Goal: Transaction & Acquisition: Purchase product/service

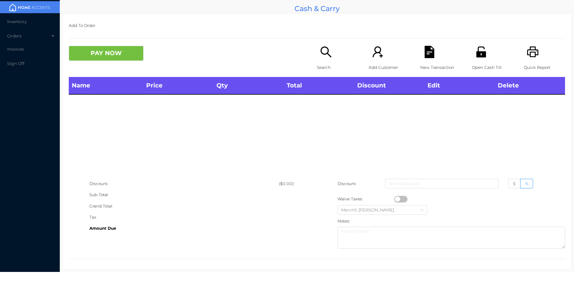
click at [324, 52] on icon "icon: search" at bounding box center [326, 52] width 12 height 12
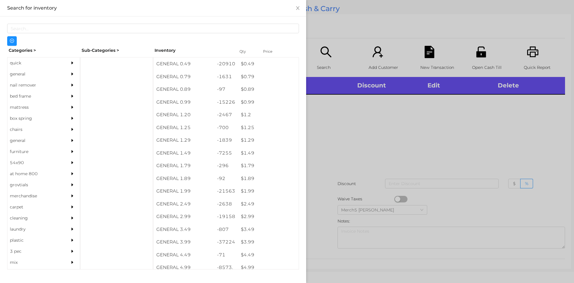
click at [507, 142] on div at bounding box center [287, 141] width 574 height 283
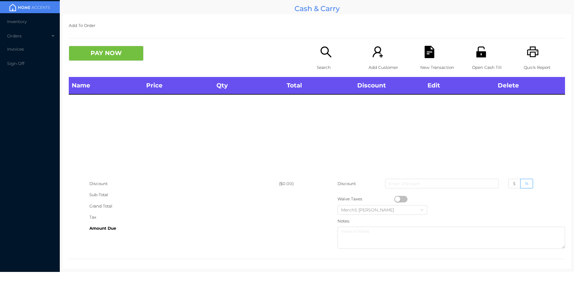
click at [531, 47] on icon "icon: printer" at bounding box center [532, 51] width 11 height 11
click at [329, 56] on icon "icon: search" at bounding box center [326, 52] width 12 height 12
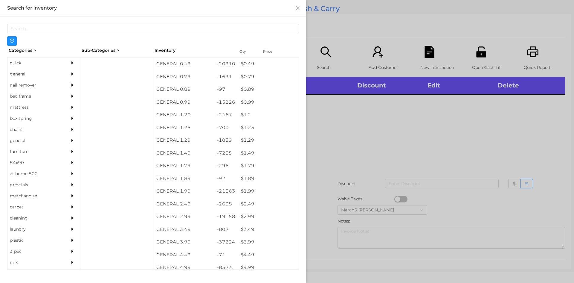
click at [71, 74] on icon "icon: caret-right" at bounding box center [72, 73] width 2 height 3
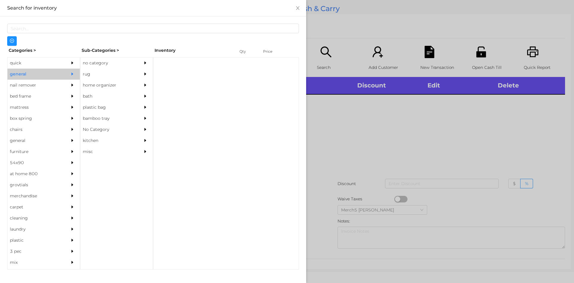
click at [125, 64] on div "no category" at bounding box center [107, 62] width 54 height 11
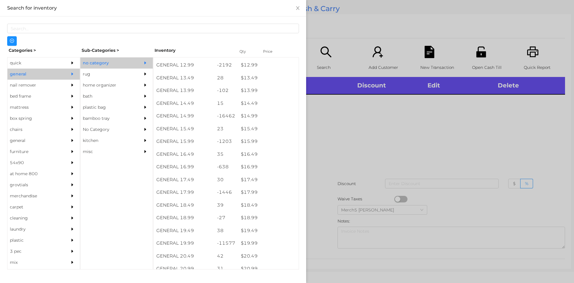
scroll to position [465, 0]
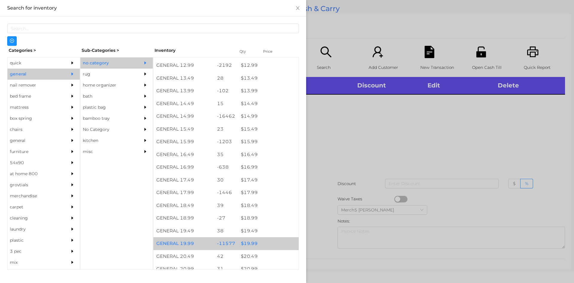
click at [268, 242] on div "$ 19.99" at bounding box center [268, 243] width 61 height 13
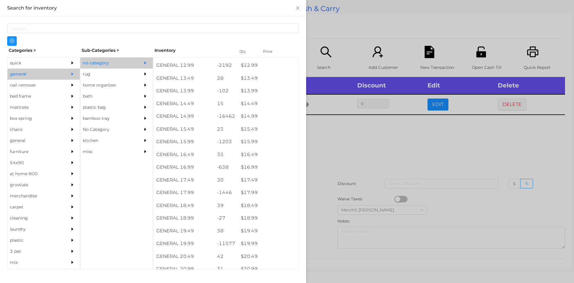
click at [390, 140] on div at bounding box center [287, 141] width 574 height 283
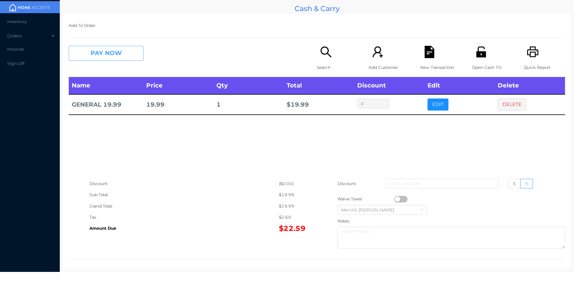
click at [133, 60] on button "PAY NOW" at bounding box center [106, 53] width 75 height 15
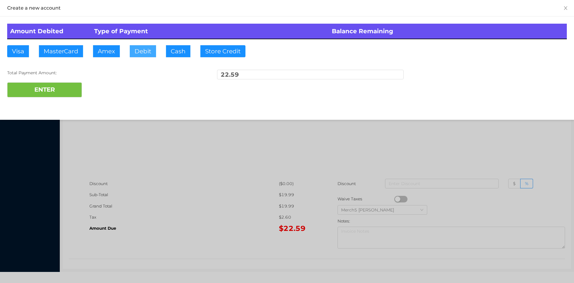
click at [147, 51] on button "Debit" at bounding box center [143, 51] width 26 height 12
click at [71, 93] on button "ENTER" at bounding box center [44, 89] width 75 height 15
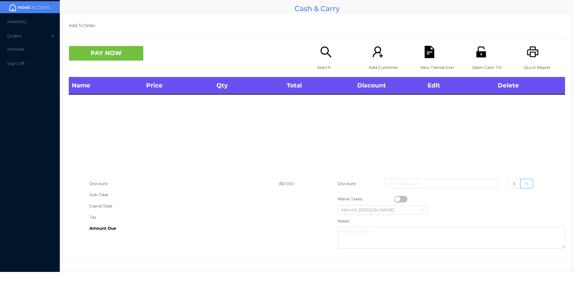
click at [531, 56] on icon "icon: printer" at bounding box center [532, 51] width 11 height 11
click at [329, 51] on icon "icon: search" at bounding box center [326, 52] width 12 height 12
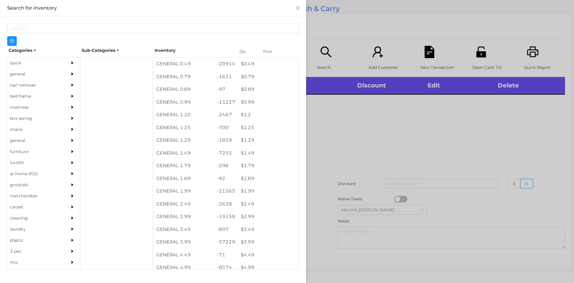
click at [70, 72] on icon "icon: caret-right" at bounding box center [72, 74] width 4 height 4
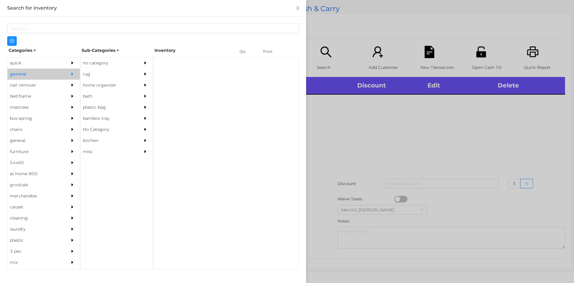
click at [135, 61] on div "no category" at bounding box center [116, 62] width 72 height 11
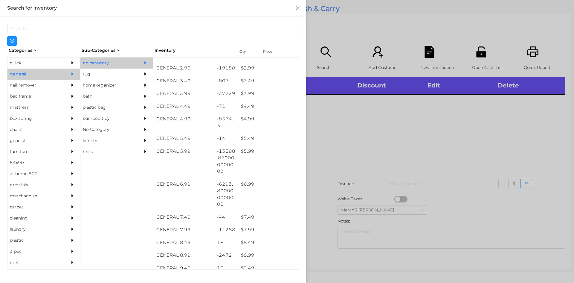
scroll to position [150, 0]
click at [372, 136] on div at bounding box center [287, 141] width 574 height 283
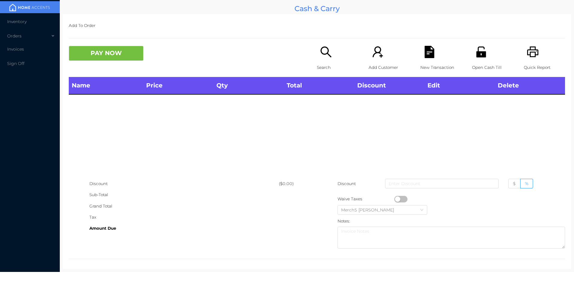
click at [320, 52] on icon "icon: search" at bounding box center [326, 52] width 12 height 12
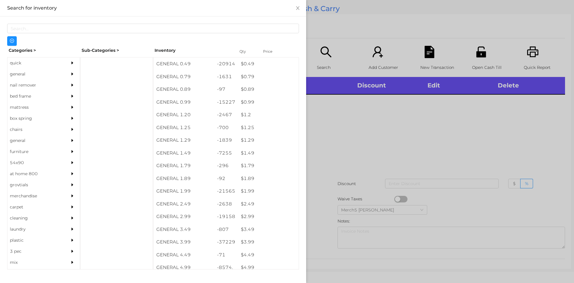
click at [58, 74] on div "general" at bounding box center [34, 74] width 54 height 11
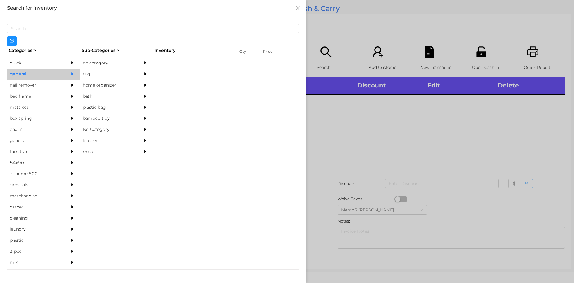
click at [130, 70] on div "rug" at bounding box center [107, 74] width 54 height 11
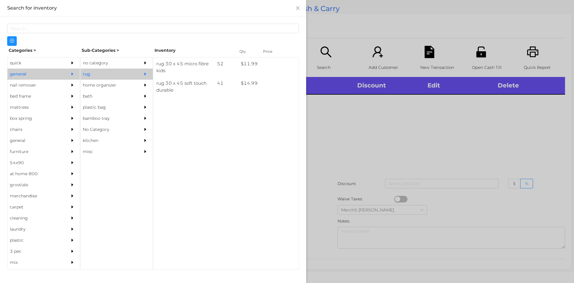
click at [142, 62] on div at bounding box center [147, 62] width 12 height 11
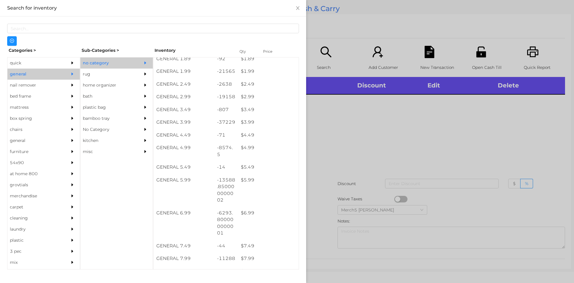
scroll to position [209, 0]
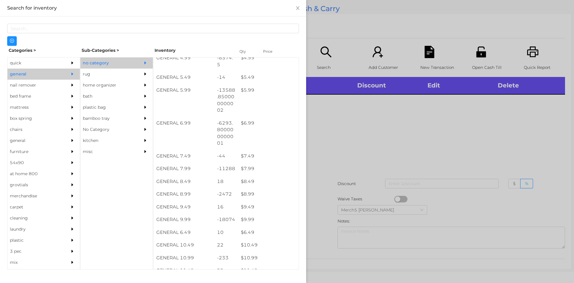
click at [378, 131] on div at bounding box center [287, 141] width 574 height 283
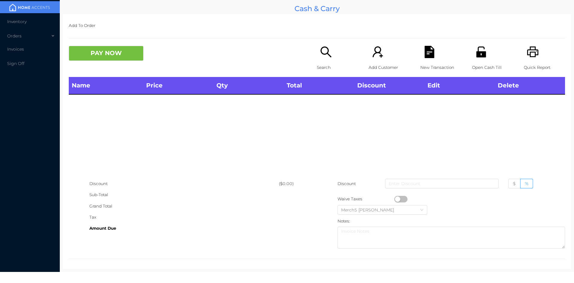
click at [325, 55] on icon "icon: search" at bounding box center [326, 52] width 12 height 12
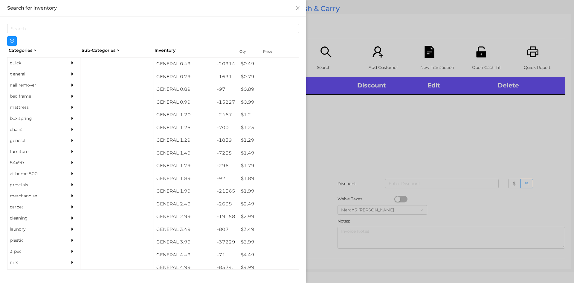
click at [417, 119] on div at bounding box center [287, 141] width 574 height 283
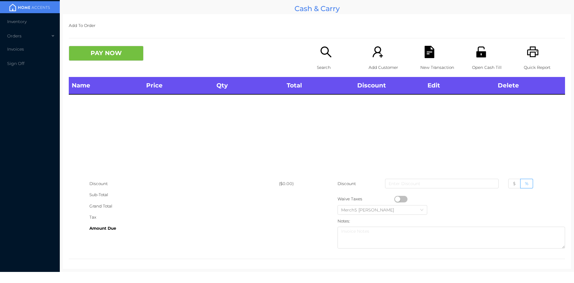
click at [332, 58] on div "Search" at bounding box center [337, 61] width 41 height 31
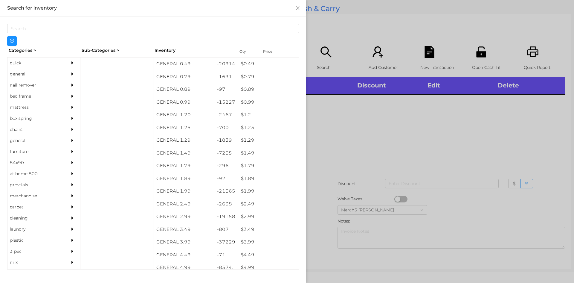
click at [36, 76] on div "general" at bounding box center [34, 74] width 54 height 11
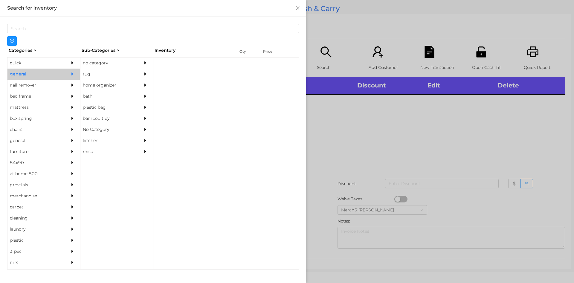
click at [106, 66] on div "no category" at bounding box center [107, 62] width 54 height 11
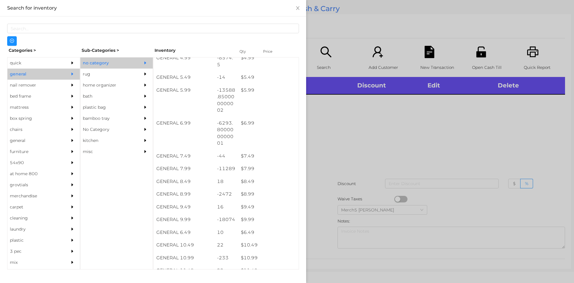
click at [411, 152] on div at bounding box center [287, 141] width 574 height 283
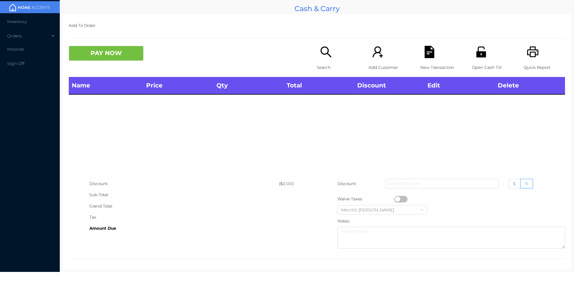
click at [331, 61] on div "Search" at bounding box center [337, 61] width 41 height 31
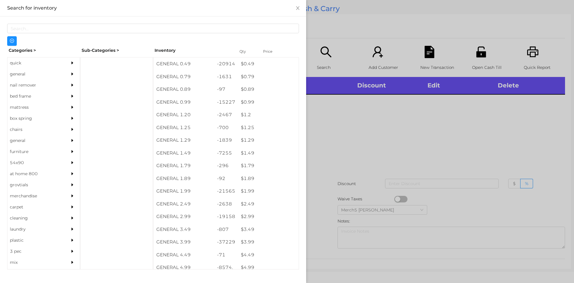
click at [58, 73] on div "general" at bounding box center [34, 74] width 54 height 11
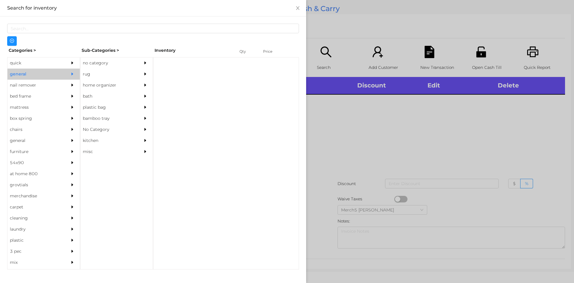
click at [116, 65] on div "no category" at bounding box center [107, 62] width 54 height 11
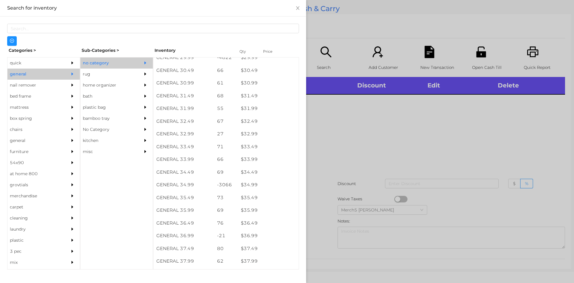
scroll to position [929, 0]
click at [467, 141] on div at bounding box center [287, 141] width 574 height 283
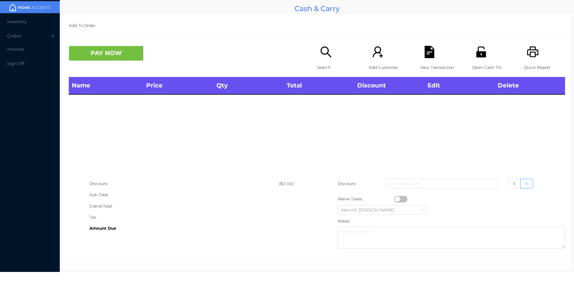
click at [333, 60] on div "Search" at bounding box center [337, 61] width 41 height 31
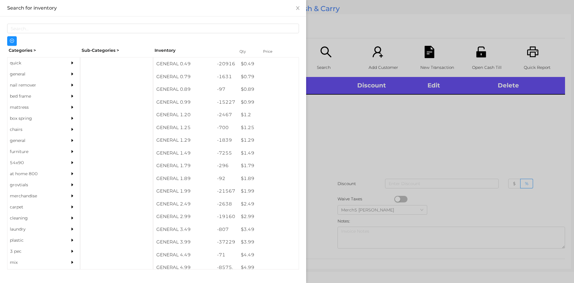
click at [63, 73] on div "general" at bounding box center [43, 74] width 72 height 11
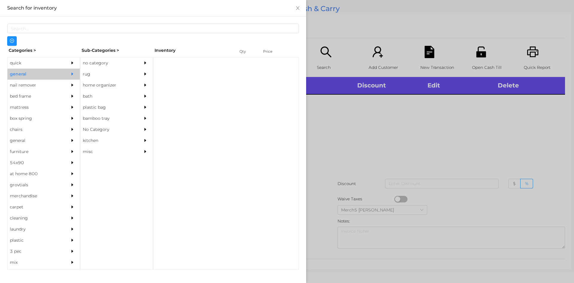
click at [141, 66] on div at bounding box center [147, 62] width 12 height 11
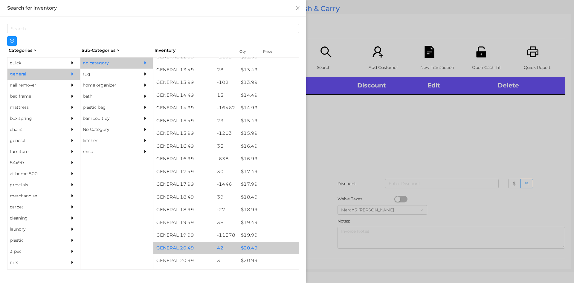
scroll to position [568, 0]
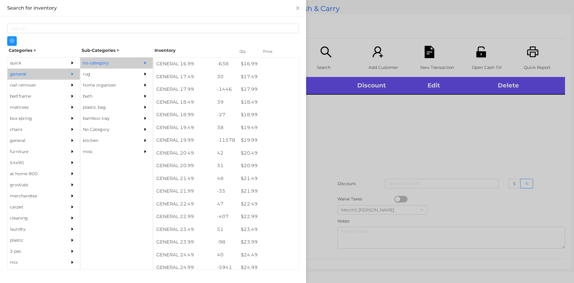
click at [382, 144] on div at bounding box center [287, 141] width 574 height 283
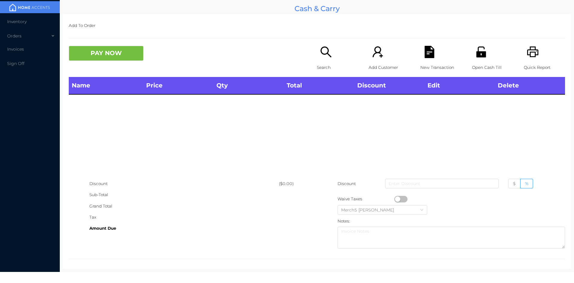
click at [323, 58] on icon "icon: search" at bounding box center [326, 52] width 12 height 12
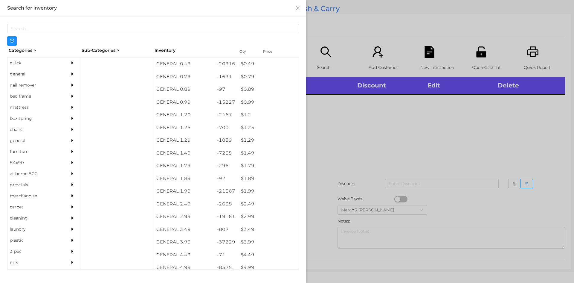
click at [54, 75] on div "general" at bounding box center [34, 74] width 54 height 11
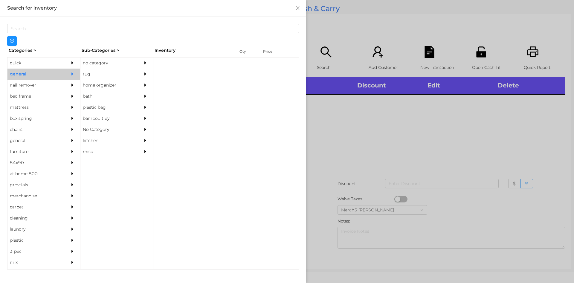
click at [110, 65] on div "no category" at bounding box center [107, 62] width 54 height 11
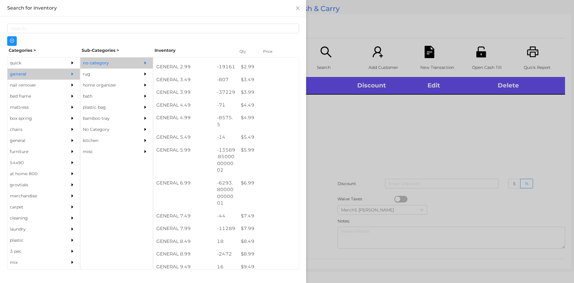
scroll to position [269, 0]
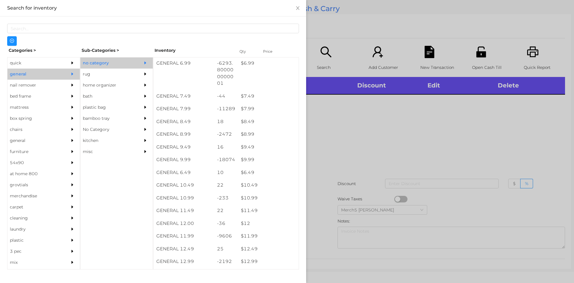
click at [359, 158] on div at bounding box center [287, 141] width 574 height 283
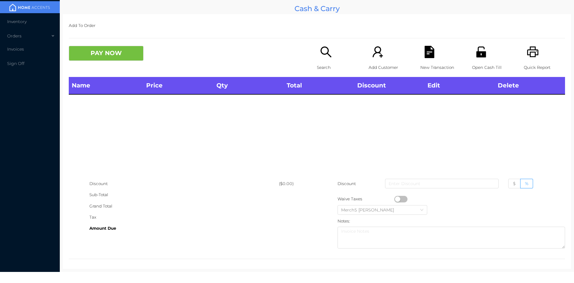
click at [335, 61] on div "Search" at bounding box center [337, 61] width 41 height 31
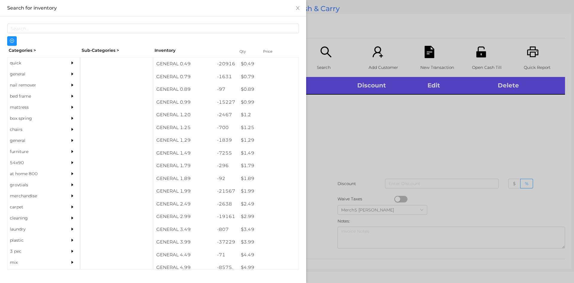
click at [431, 133] on div at bounding box center [287, 141] width 574 height 283
